Goal: Task Accomplishment & Management: Complete application form

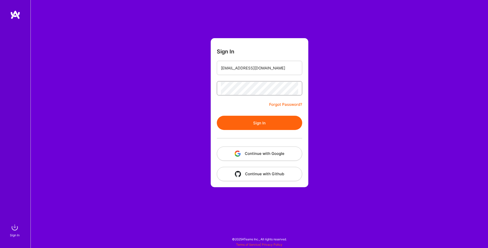
click at [259, 123] on button "Sign In" at bounding box center [259, 123] width 85 height 14
click at [240, 68] on input "[EMAIL_ADDRESS][DOMAIN_NAME]" at bounding box center [259, 68] width 77 height 13
type input "[EMAIL_ADDRESS][DOMAIN_NAME]"
click at [249, 127] on button "Sign In" at bounding box center [259, 123] width 85 height 14
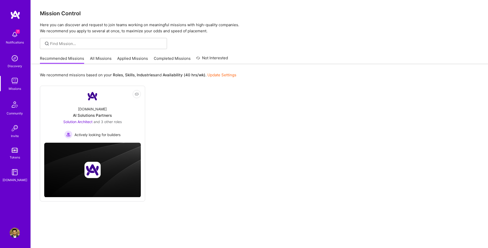
click at [124, 58] on link "Applied Missions" at bounding box center [132, 60] width 31 height 8
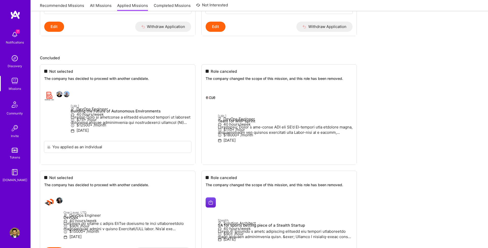
scroll to position [156, 0]
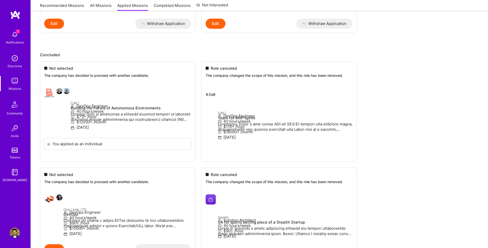
drag, startPoint x: 73, startPoint y: 187, endPoint x: 200, endPoint y: 138, distance: 135.5
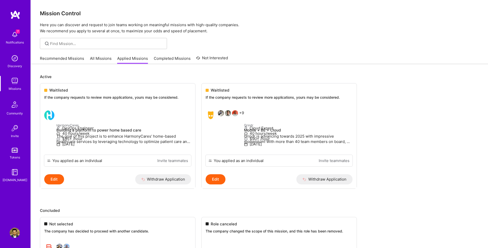
scroll to position [0, 0]
click at [56, 117] on div at bounding box center [50, 115] width 12 height 10
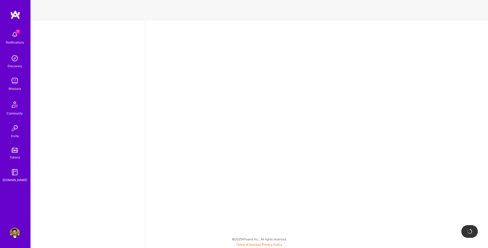
select select "US"
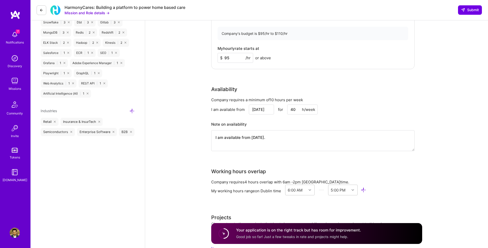
scroll to position [430, 0]
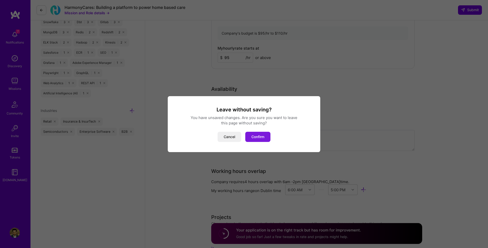
click at [252, 134] on button "Confirm" at bounding box center [257, 137] width 25 height 10
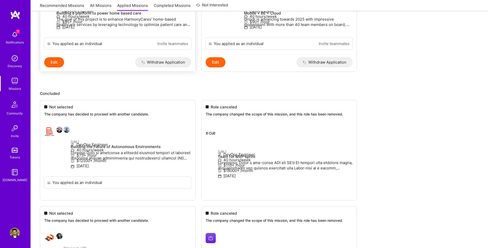
scroll to position [118, 0]
click at [19, 32] on span "7" at bounding box center [18, 31] width 4 height 4
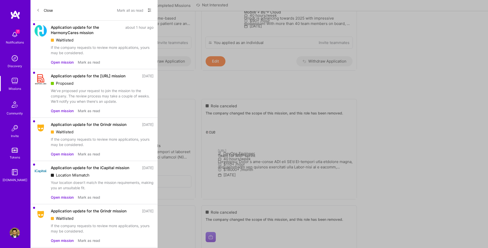
click at [69, 113] on button "Open mission" at bounding box center [62, 110] width 23 height 5
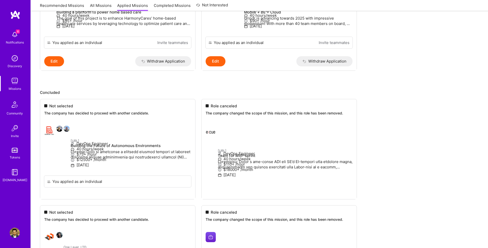
scroll to position [62, 0]
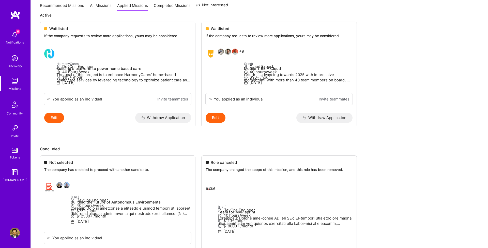
click at [102, 6] on link "All Missions" at bounding box center [101, 7] width 22 height 8
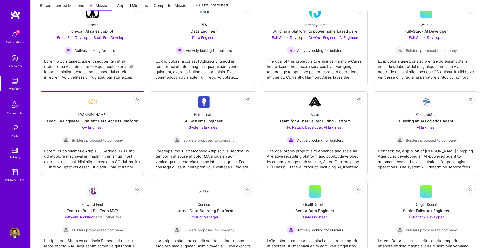
scroll to position [95, 0]
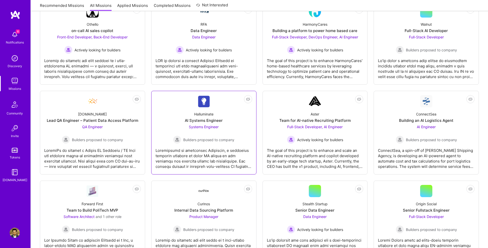
click at [231, 126] on div "Systems Engineer Builders proposed to company" at bounding box center [203, 134] width 61 height 20
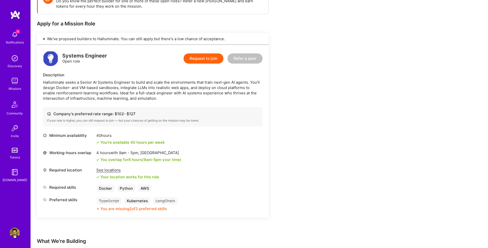
scroll to position [92, 0]
